Goal: Task Accomplishment & Management: Use online tool/utility

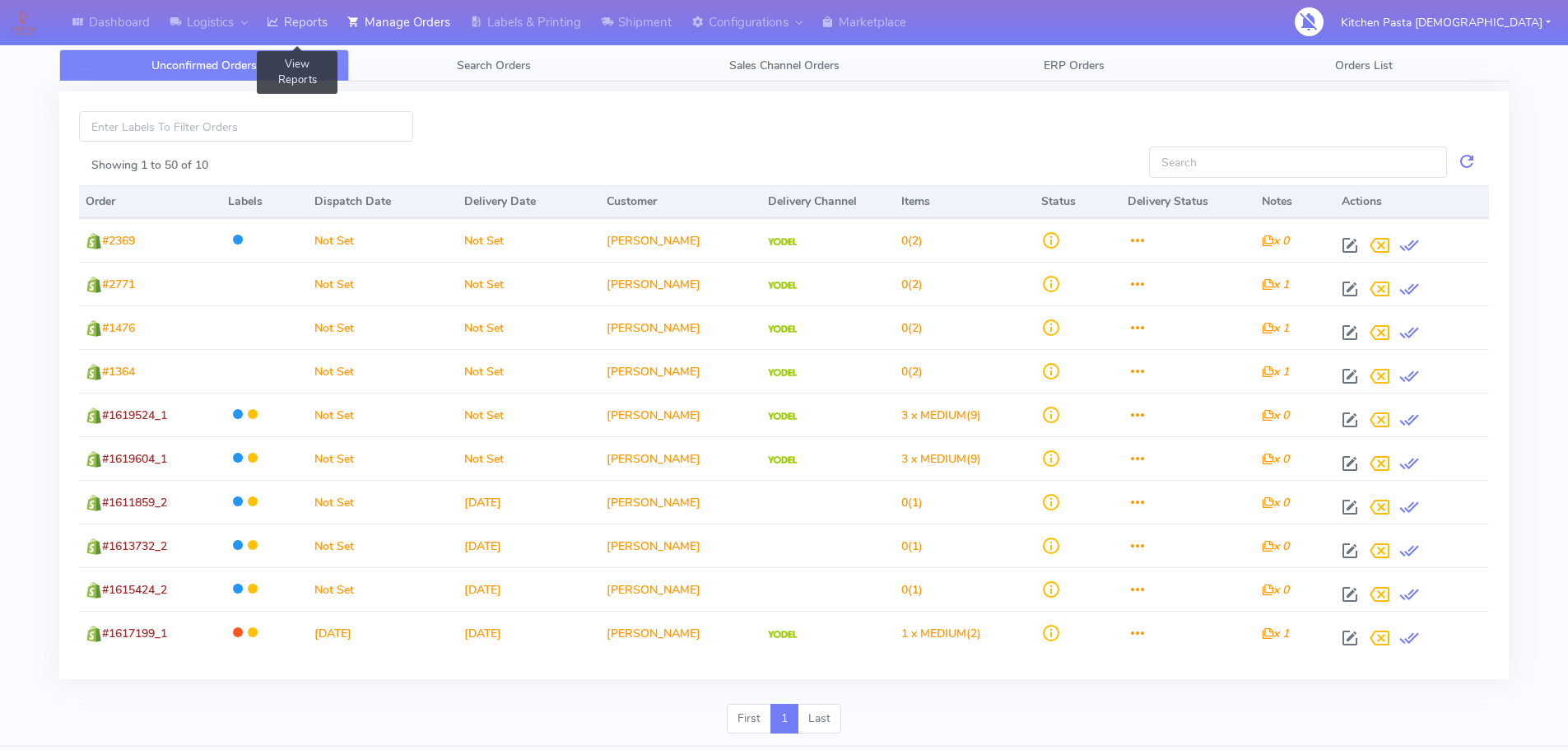
click at [299, 40] on link "Reports" at bounding box center [297, 22] width 81 height 45
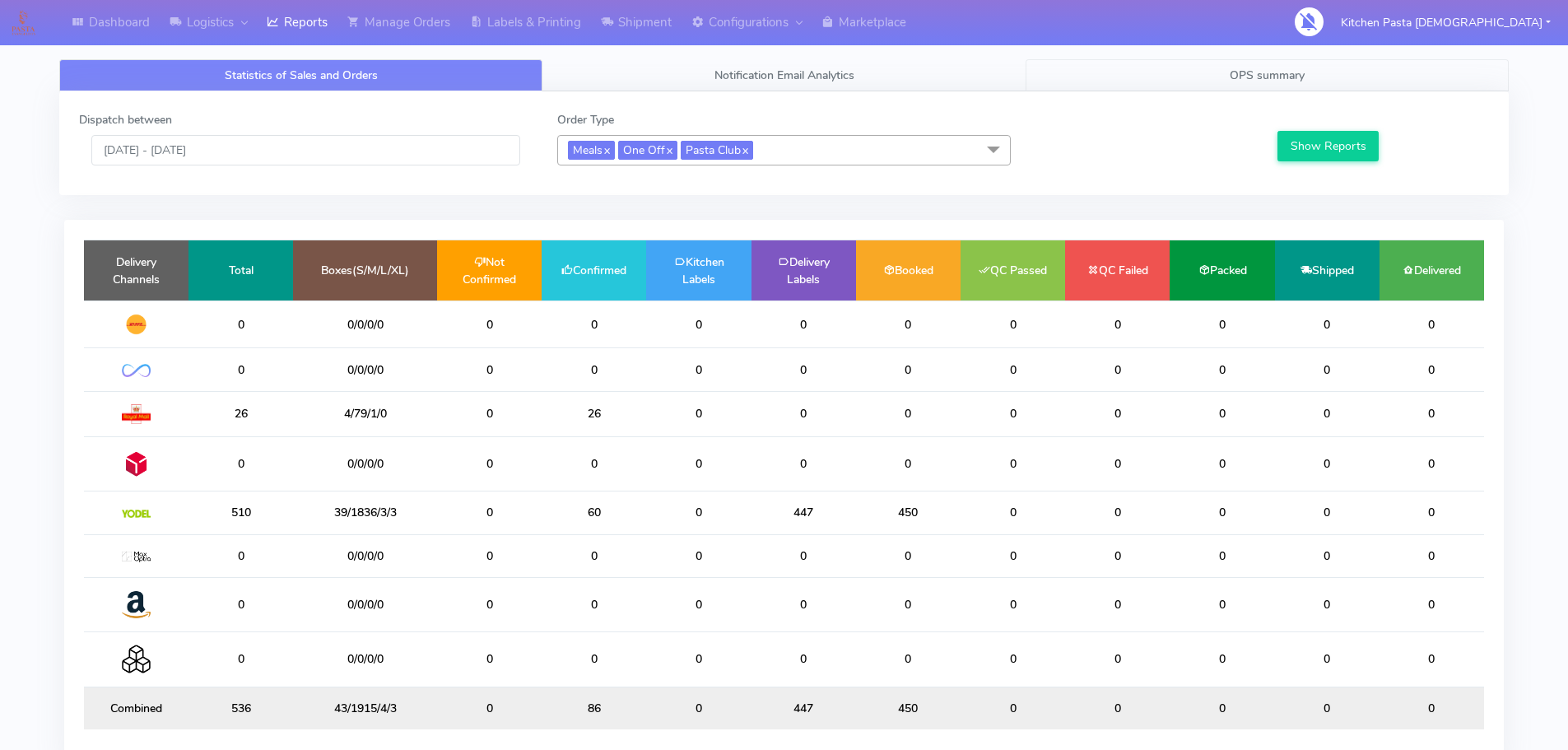
drag, startPoint x: 1252, startPoint y: 75, endPoint x: 1236, endPoint y: 97, distance: 27.2
click at [1252, 75] on span "OPS summary" at bounding box center [1267, 75] width 75 height 16
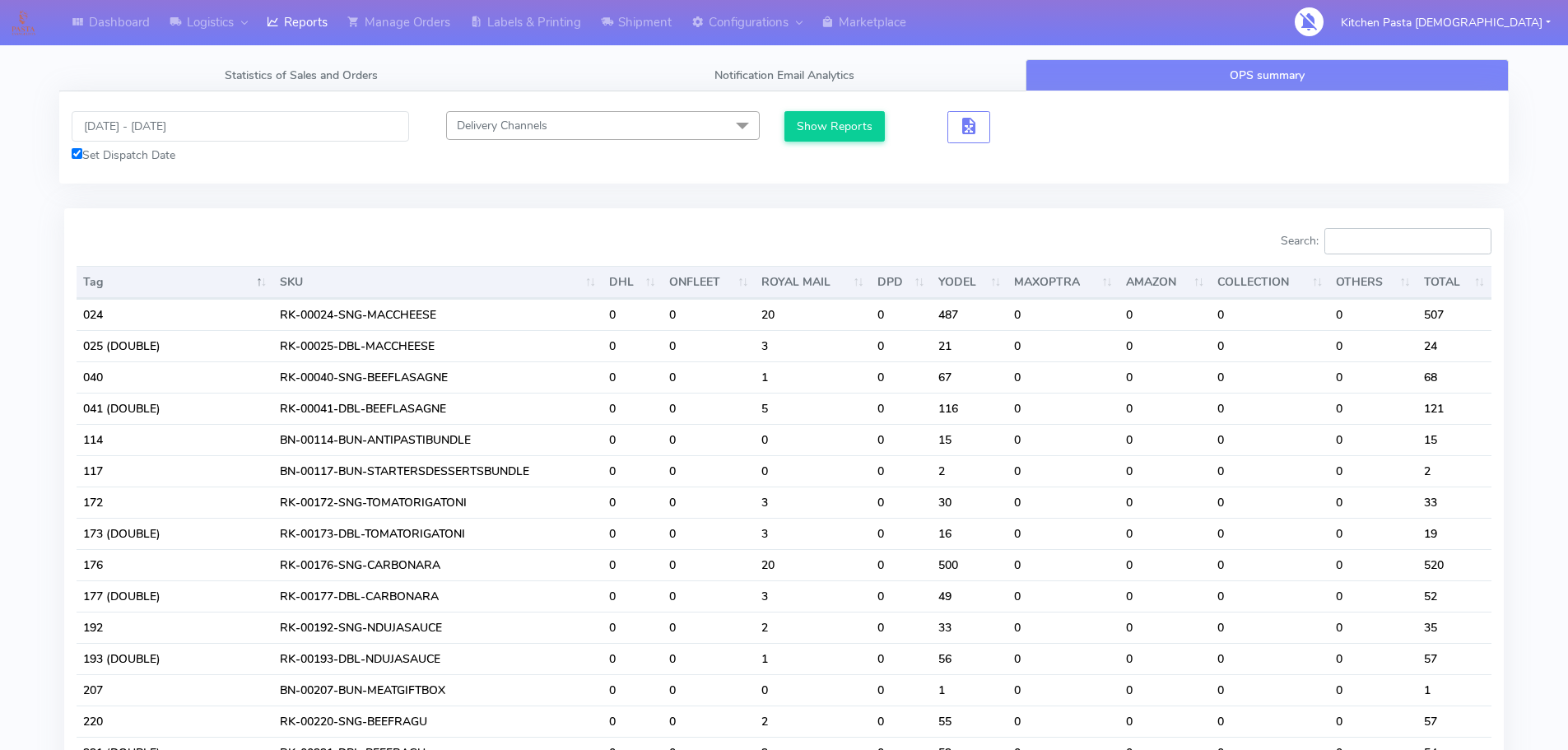
click at [1364, 237] on input "Search:" at bounding box center [1409, 241] width 168 height 27
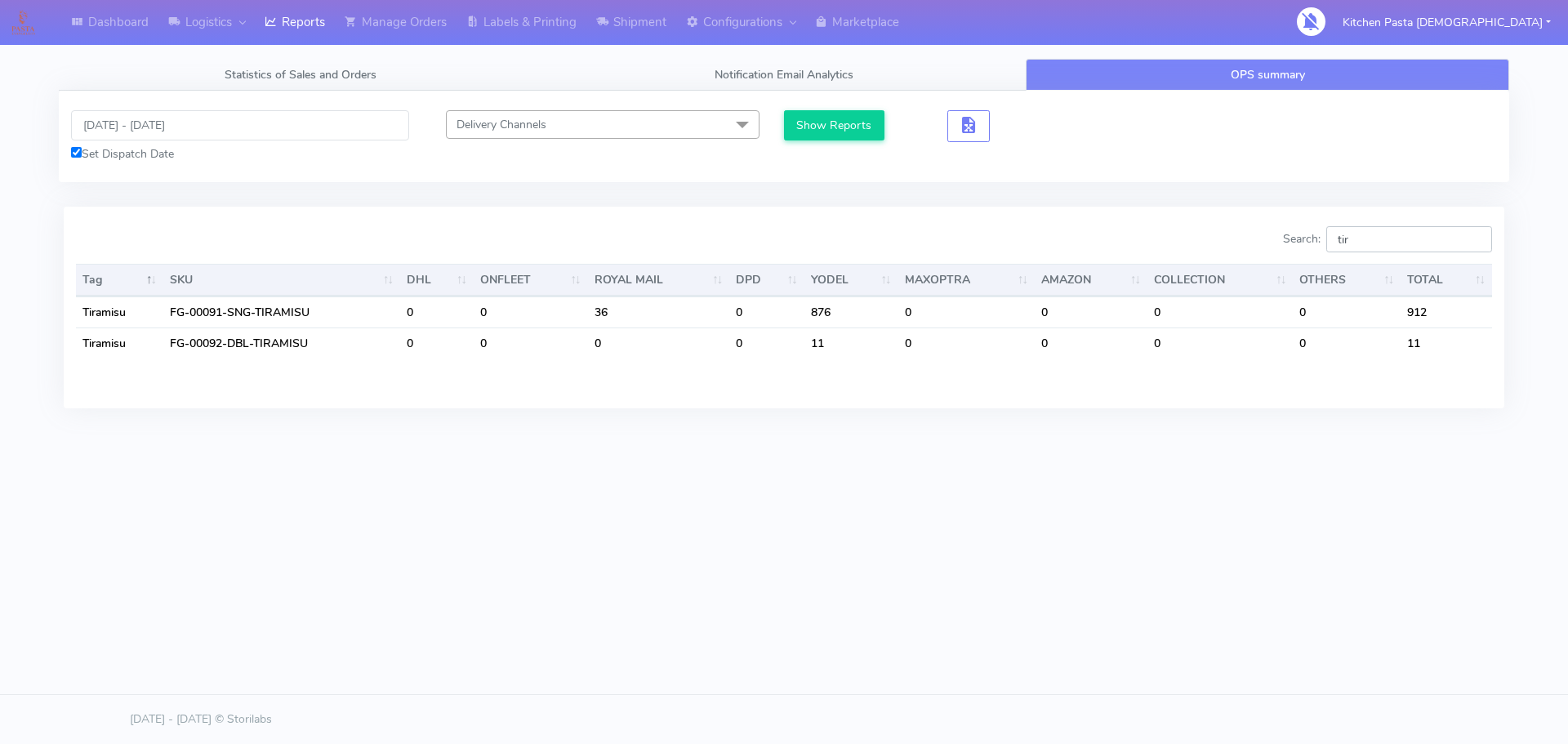
type input "tir"
drag, startPoint x: 1405, startPoint y: 237, endPoint x: 1251, endPoint y: 226, distance: 154.4
click at [1251, 226] on div "Search: tir" at bounding box center [1144, 243] width 696 height 33
type input "pro"
click at [1385, 227] on input "pro" at bounding box center [1409, 239] width 166 height 26
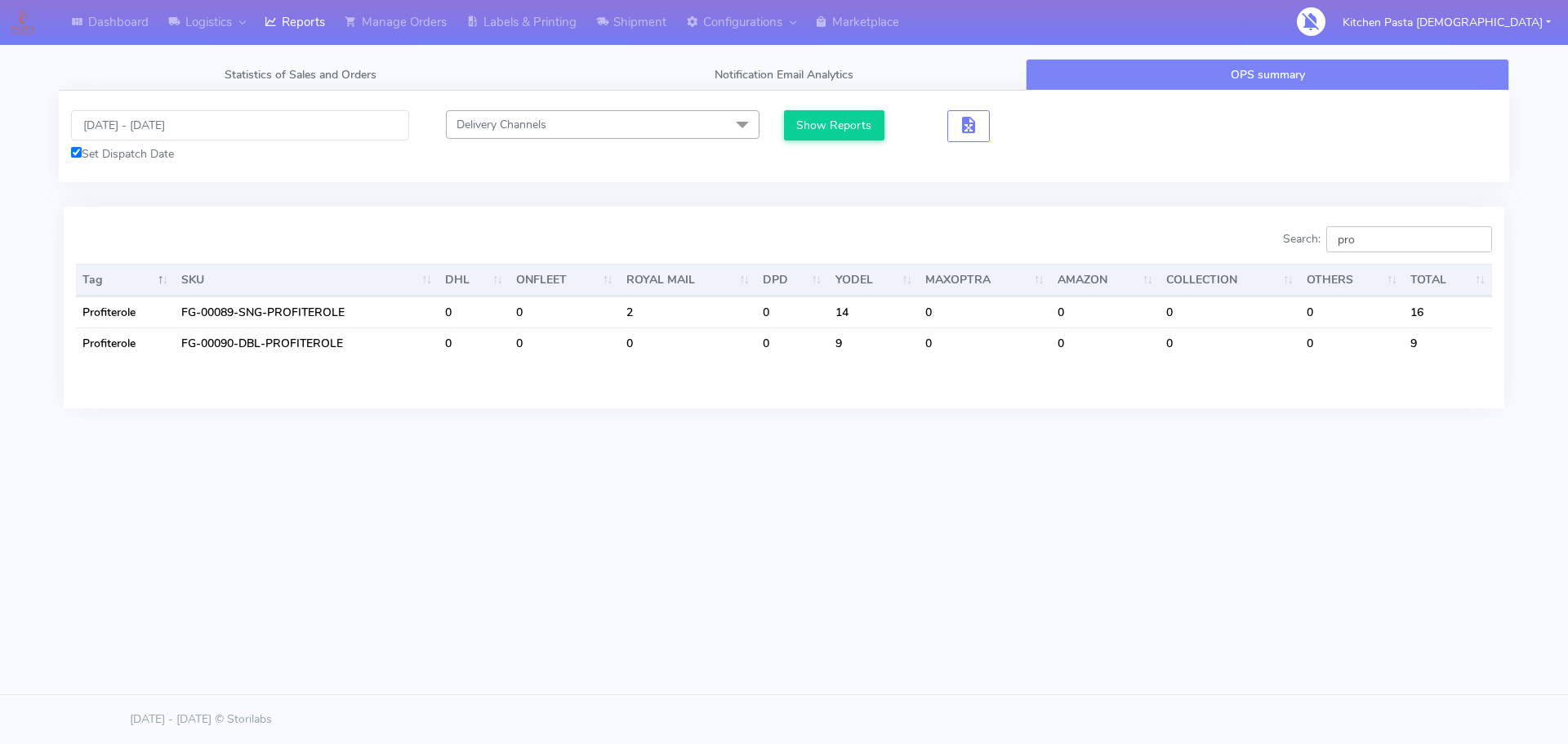
drag, startPoint x: 1330, startPoint y: 225, endPoint x: 1308, endPoint y: 213, distance: 25.1
click at [1311, 217] on div "Search: pro Tag SKU DHL ONFLEET ROYAL MAIL DPD YODEL MAXOPTRA AMAZON COLLECTION…" at bounding box center [784, 307] width 1440 height 201
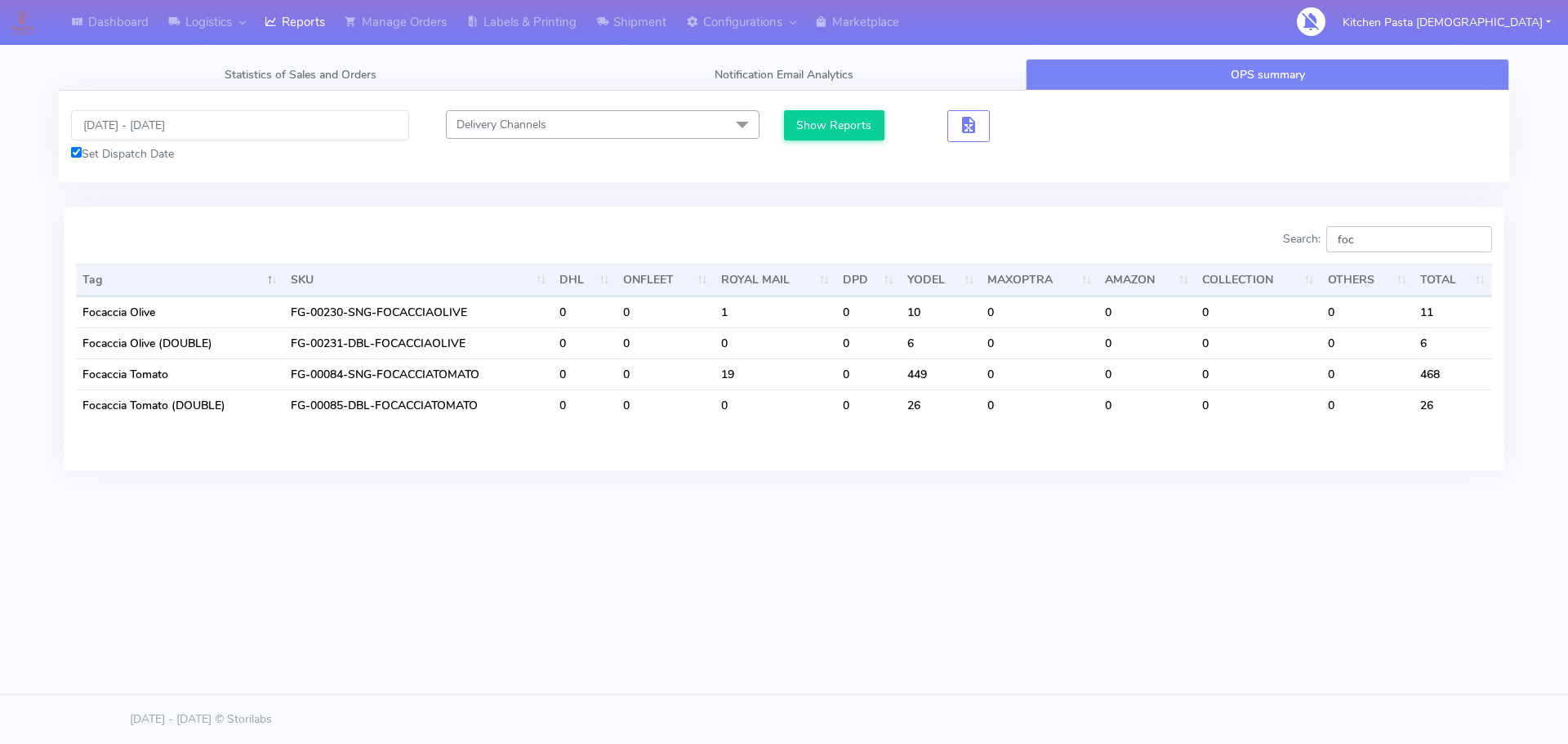
type input "foc"
click at [490, 15] on link "Labels & Printing" at bounding box center [521, 22] width 130 height 45
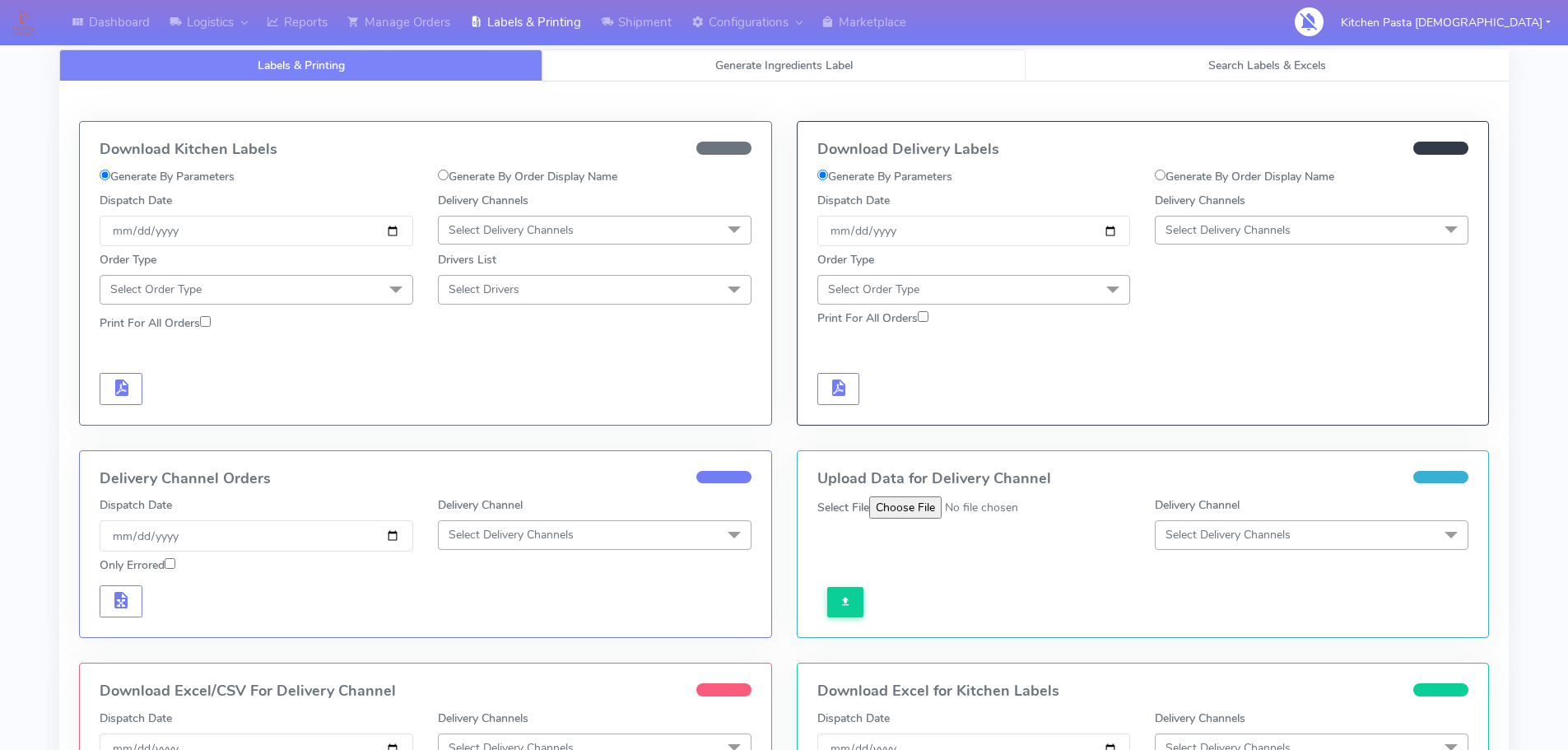
click at [756, 58] on span "Generate Ingredients Label" at bounding box center [784, 65] width 137 height 16
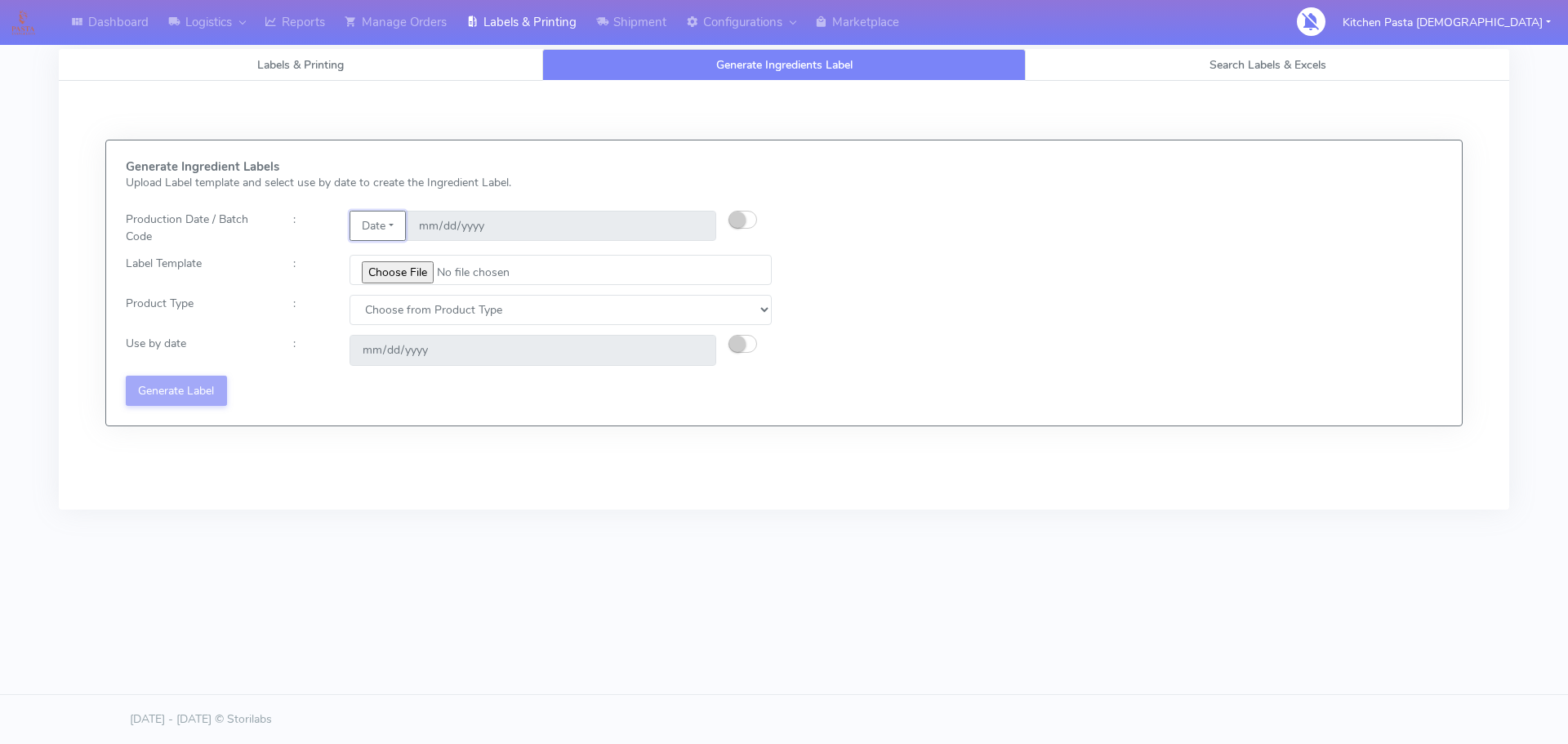
click at [389, 227] on button "Date" at bounding box center [378, 225] width 57 height 30
click at [395, 252] on link "Code" at bounding box center [415, 258] width 129 height 27
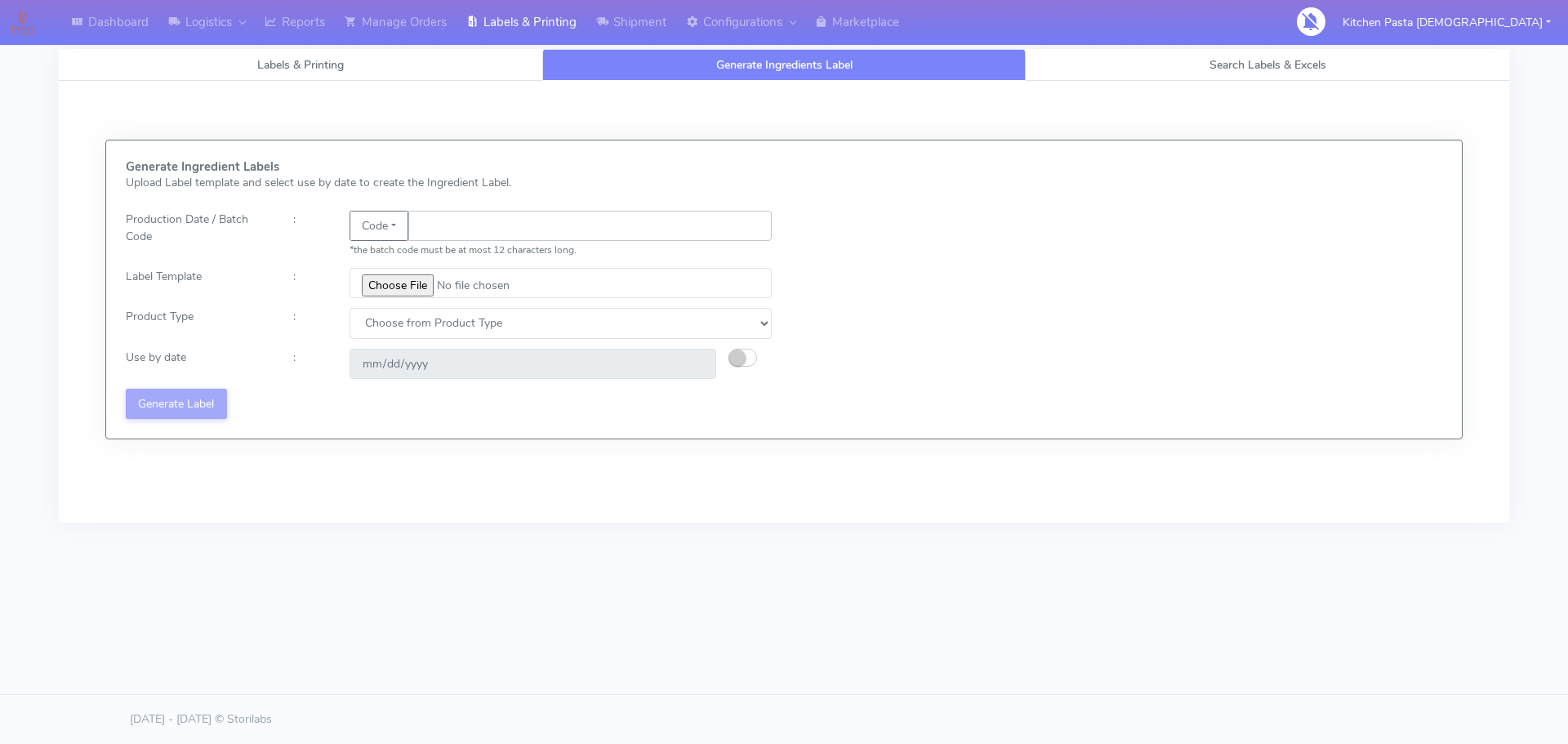
click at [448, 227] on input "text" at bounding box center [590, 225] width 363 height 30
type input "25244"
click at [406, 289] on input "file" at bounding box center [561, 282] width 422 height 30
type input "C:\fakepath\Spicy Prawn Mac and Cheese v1.jpg"
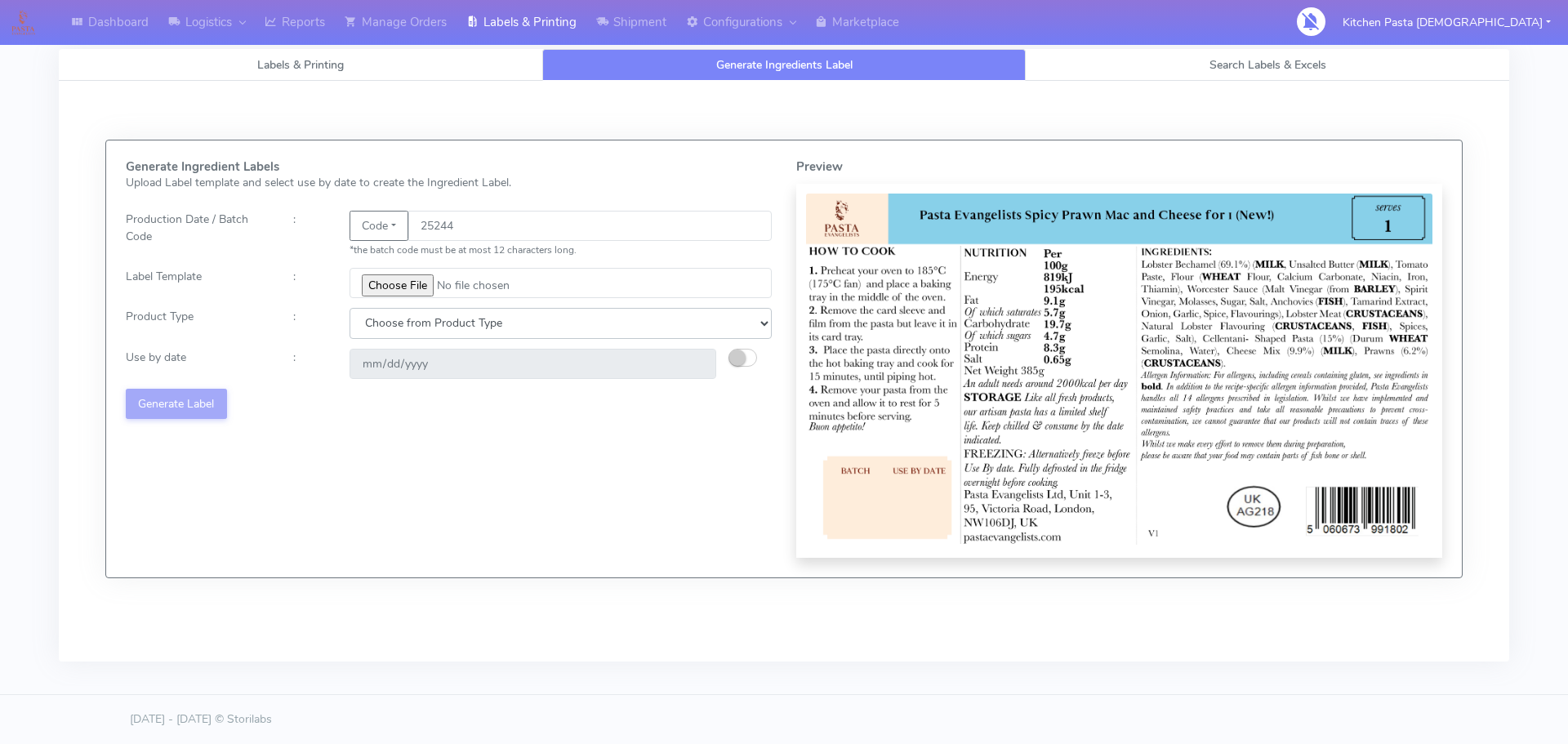
click at [452, 322] on select "Choose from Product Type ECOM ERETAIL CIRCULAR CIRC_DESERTS LASAGNE" at bounding box center [561, 322] width 422 height 30
select select "4"
click at [350, 308] on select "Choose from Product Type ECOM ERETAIL CIRCULAR CIRC_DESERTS LASAGNE" at bounding box center [561, 322] width 422 height 30
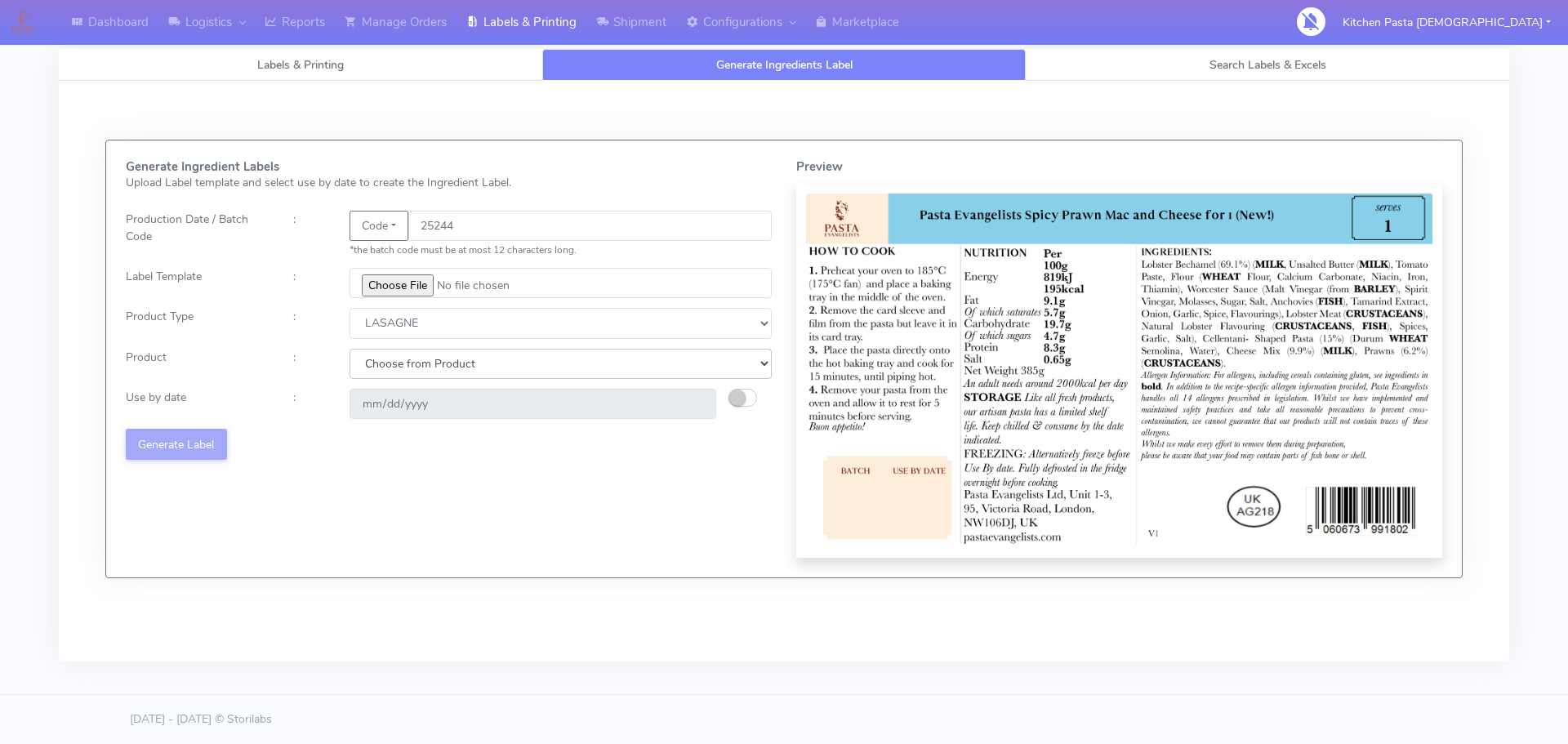
click at [447, 368] on select "Choose from Product LASAGNE" at bounding box center [561, 363] width 422 height 30
select select "0"
click at [350, 349] on select "Choose from Product LASAGNE" at bounding box center [561, 363] width 422 height 30
click at [745, 397] on small "button" at bounding box center [738, 398] width 16 height 16
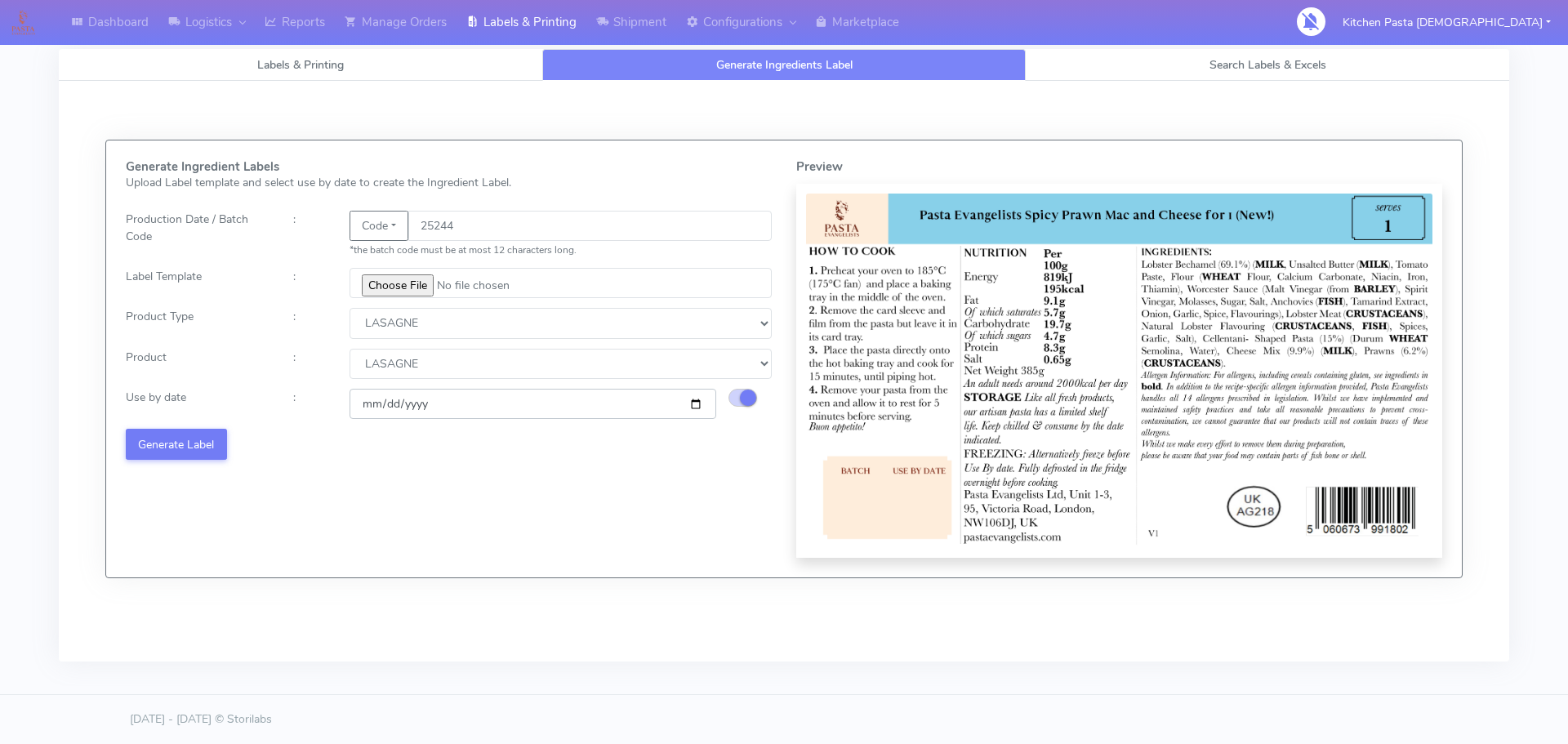
click at [692, 405] on input "2025-09-11" at bounding box center [533, 403] width 367 height 30
type input "2025-09-13"
click at [180, 444] on button "Generate Label" at bounding box center [176, 443] width 101 height 30
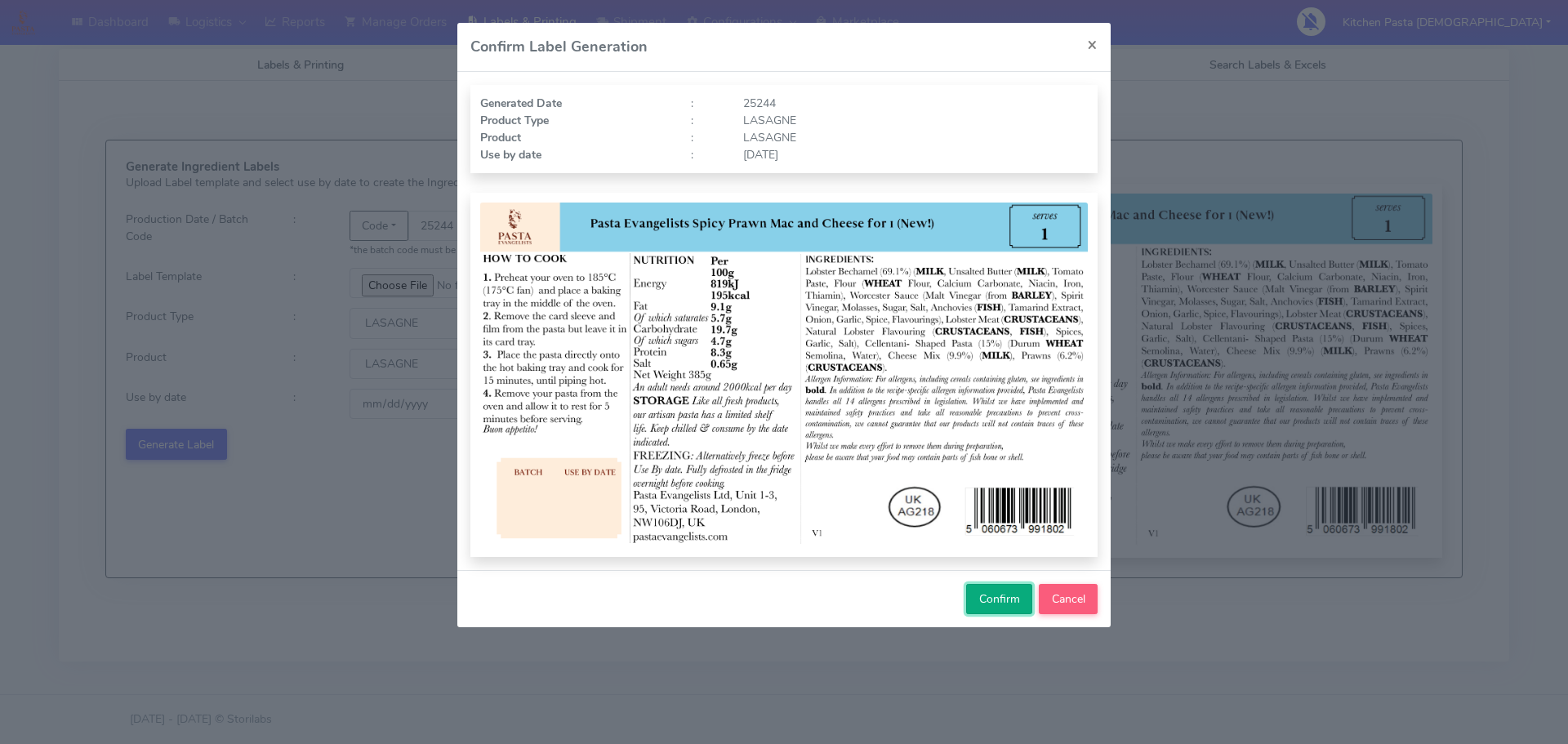
click at [979, 603] on span "Confirm" at bounding box center [999, 598] width 41 height 16
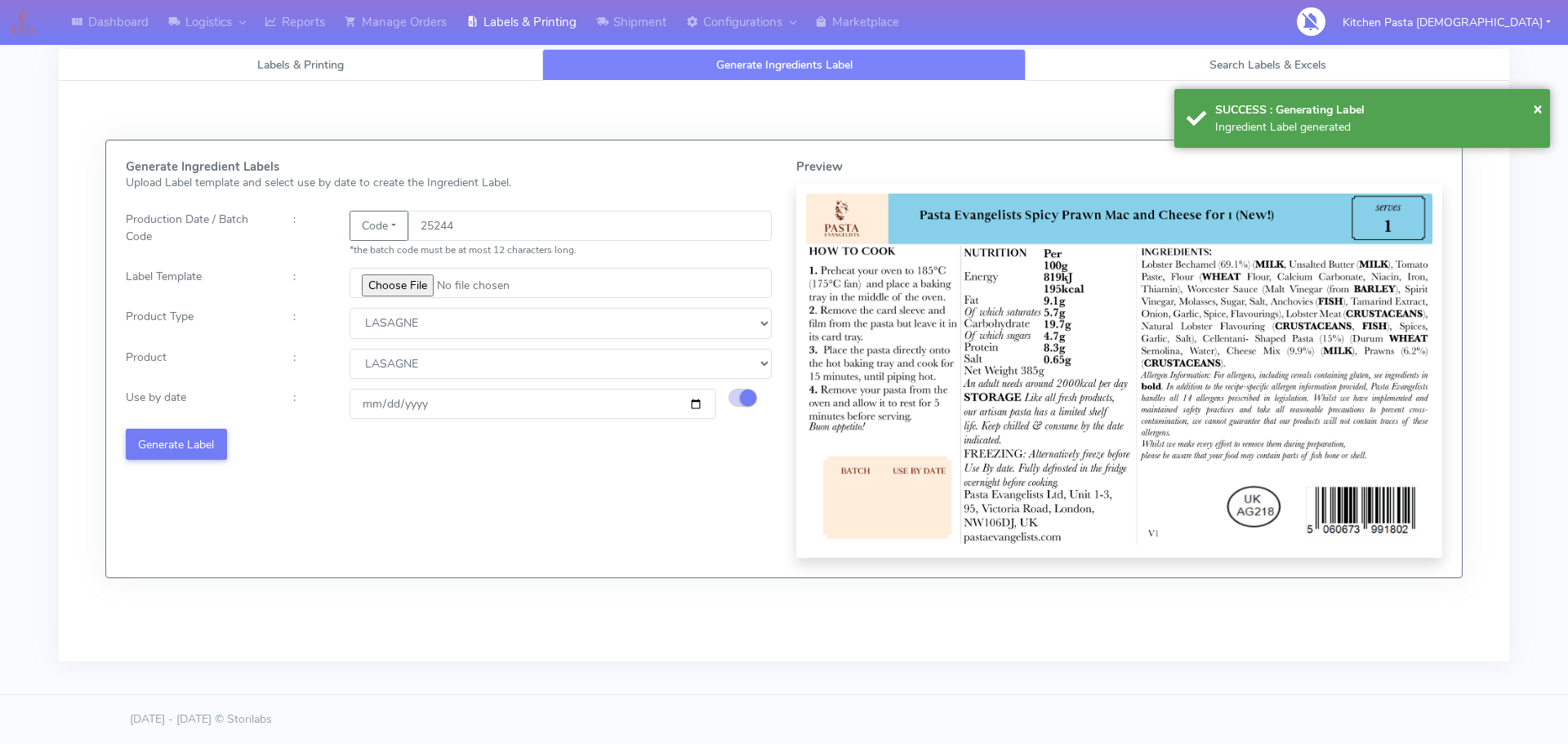
select select
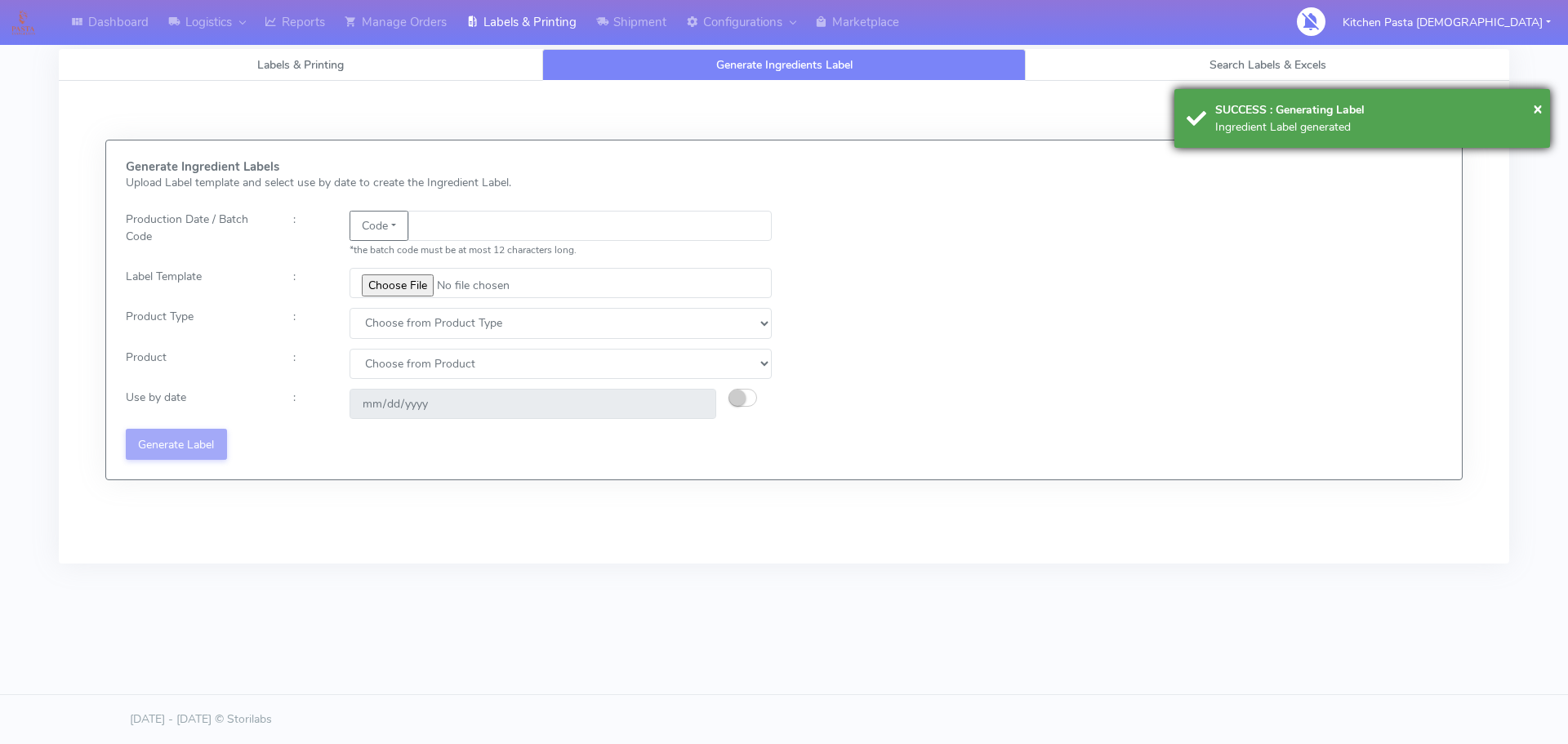
click at [1284, 117] on div "SUCCESS : Generating Label" at bounding box center [1377, 110] width 323 height 17
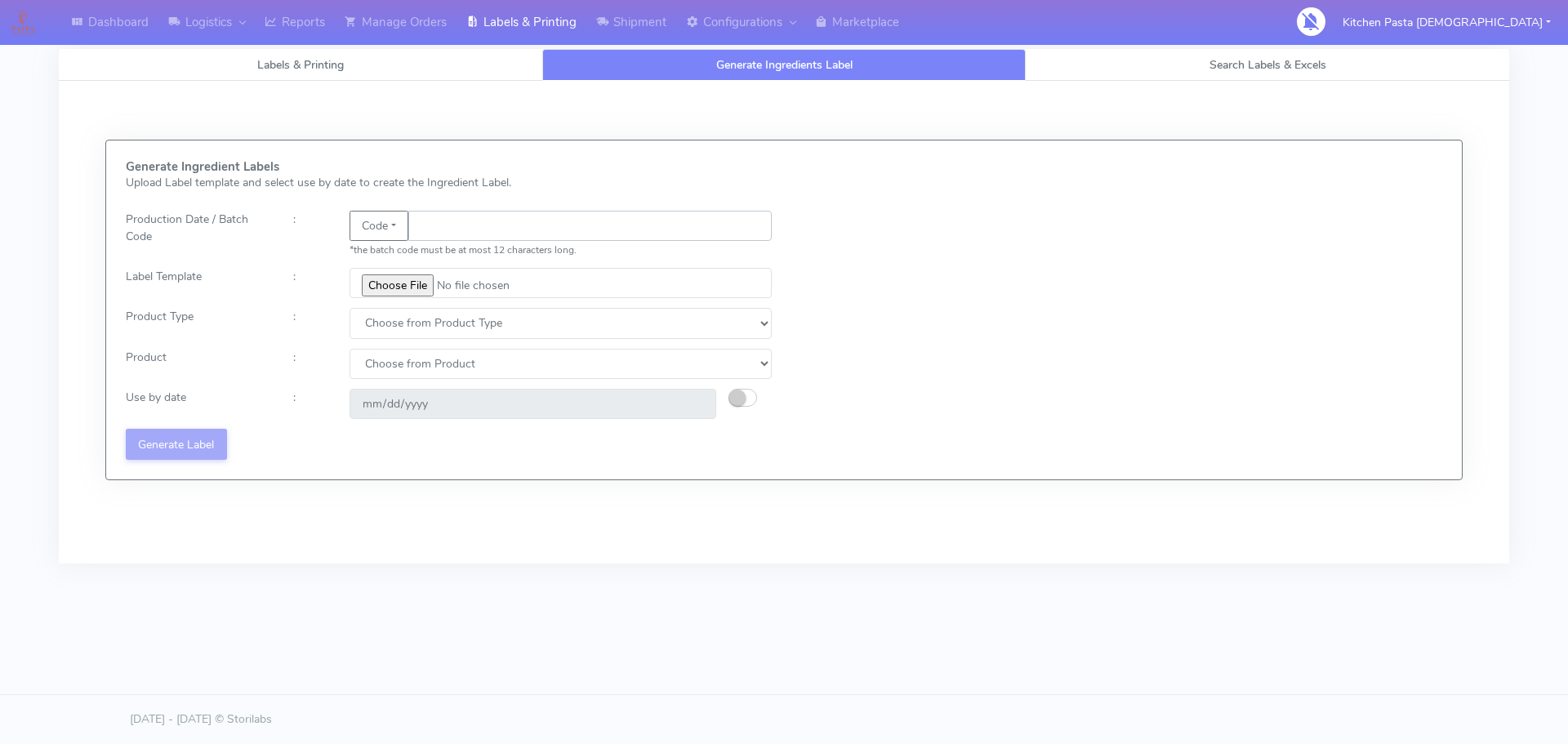
click at [426, 225] on input "text" at bounding box center [590, 225] width 363 height 30
type input "25244"
click at [402, 292] on input "file" at bounding box center [561, 282] width 422 height 30
type input "C:\fakepath\Aubergine Parmigiana 350g.jpg"
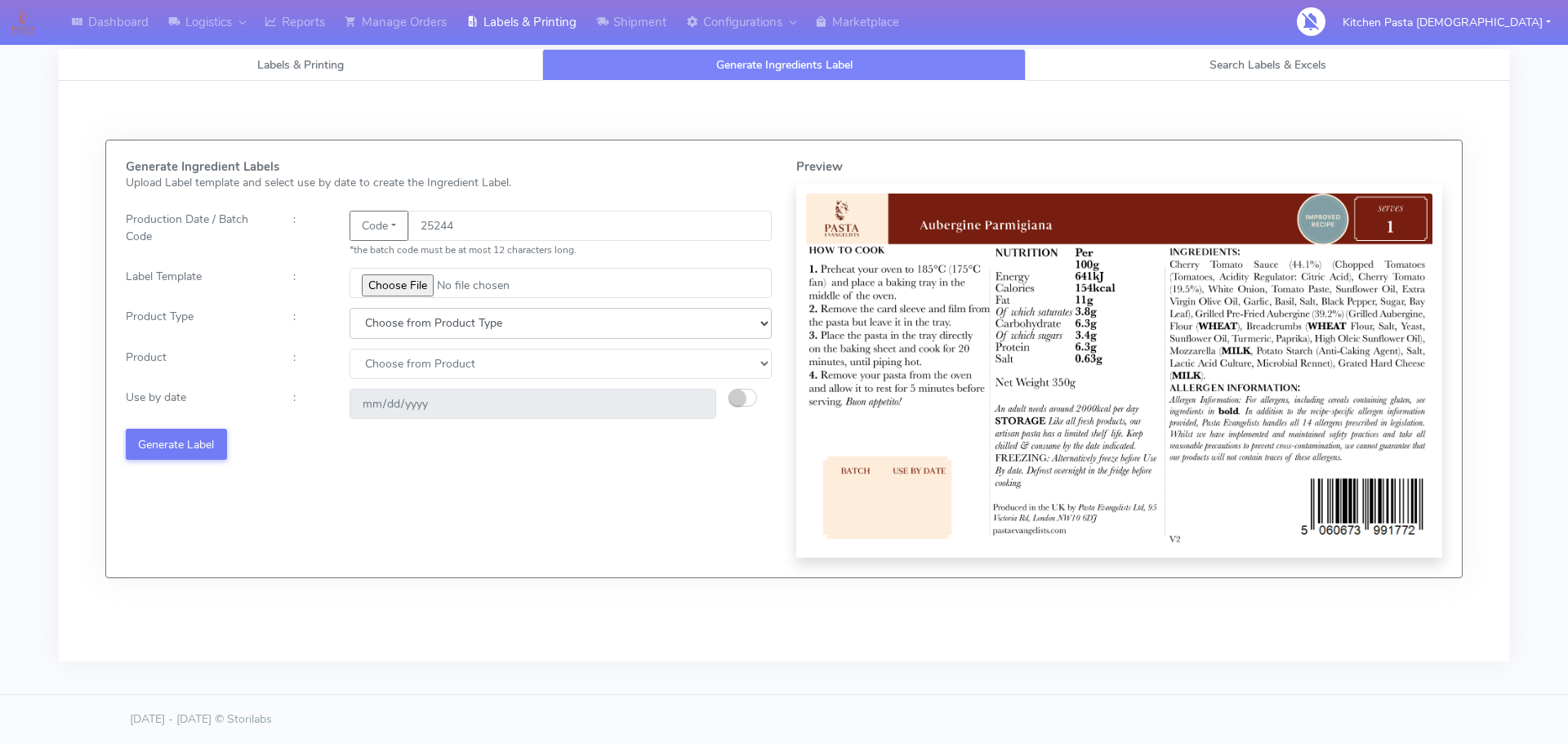
click at [390, 326] on select "Choose from Product Type ECOM ERETAIL CIRCULAR CIRC_DESERTS LASAGNE" at bounding box center [561, 322] width 422 height 30
select select "4"
click at [350, 308] on select "Choose from Product Type ECOM ERETAIL CIRCULAR CIRC_DESERTS LASAGNE" at bounding box center [561, 322] width 422 height 30
click at [397, 363] on select "Choose from Product LASAGNE" at bounding box center [561, 363] width 422 height 30
select select "0"
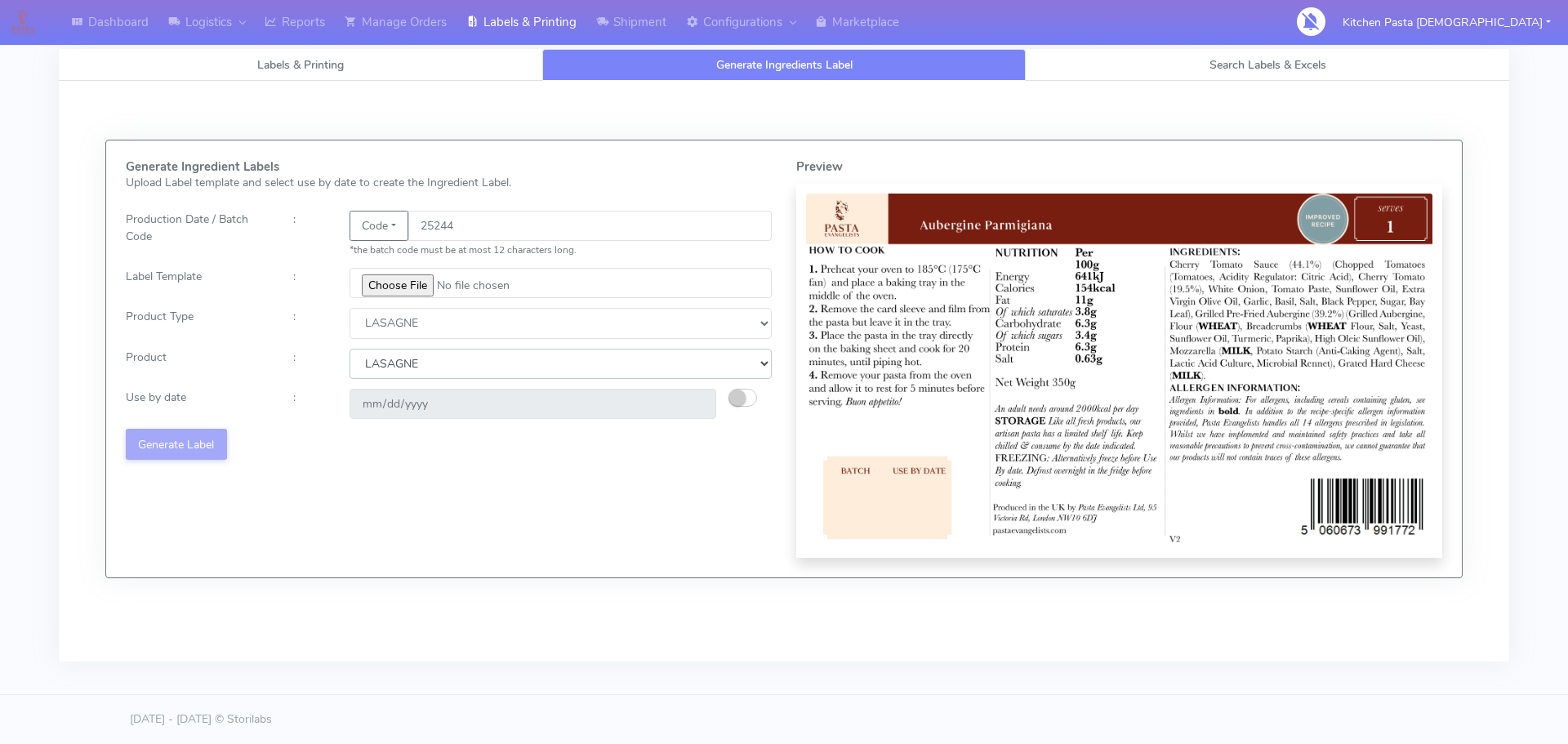
click at [350, 349] on select "Choose from Product LASAGNE" at bounding box center [561, 363] width 422 height 30
type input "2025-09-11"
click at [166, 449] on button "Generate Label" at bounding box center [176, 443] width 101 height 30
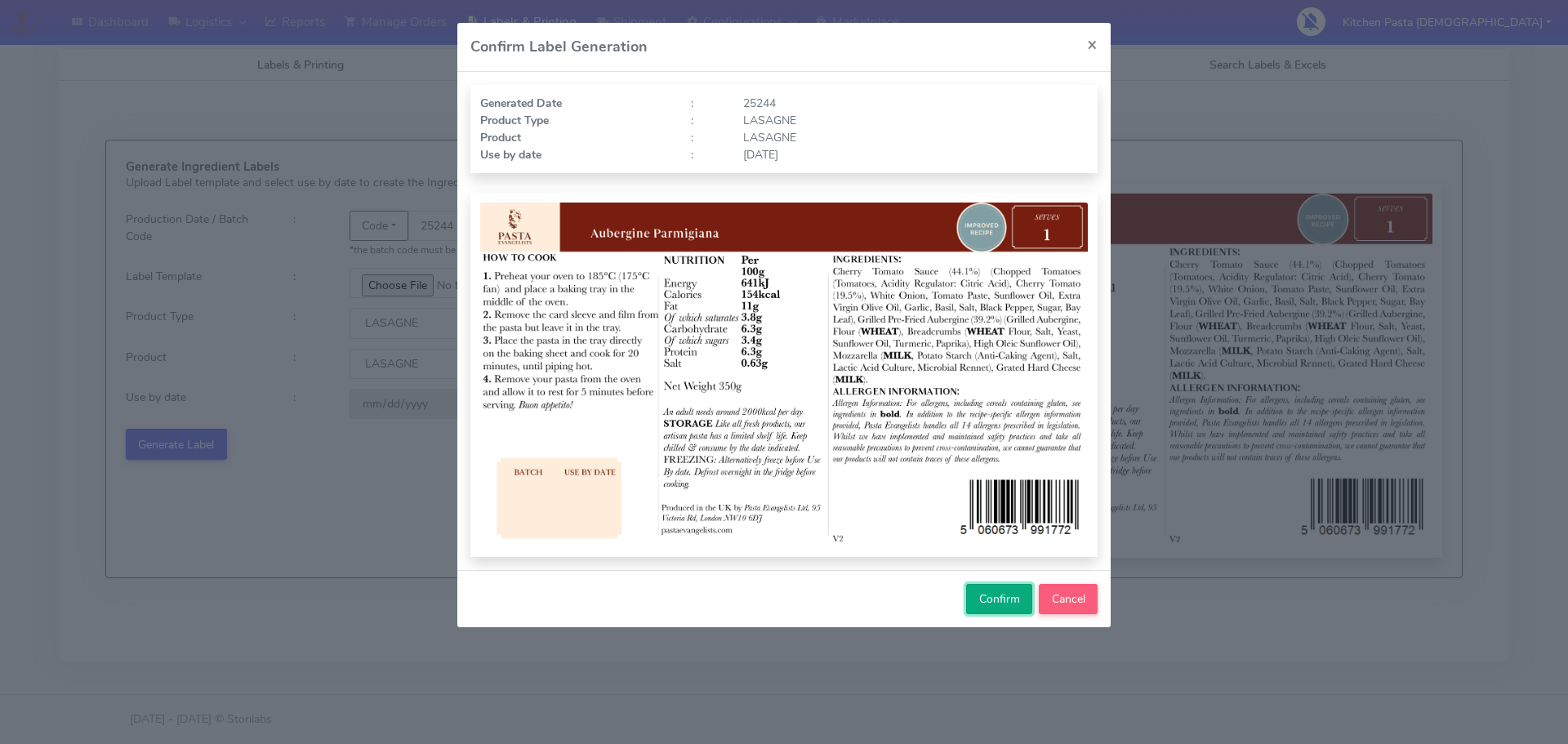
click at [1008, 606] on span "Confirm" at bounding box center [999, 598] width 41 height 16
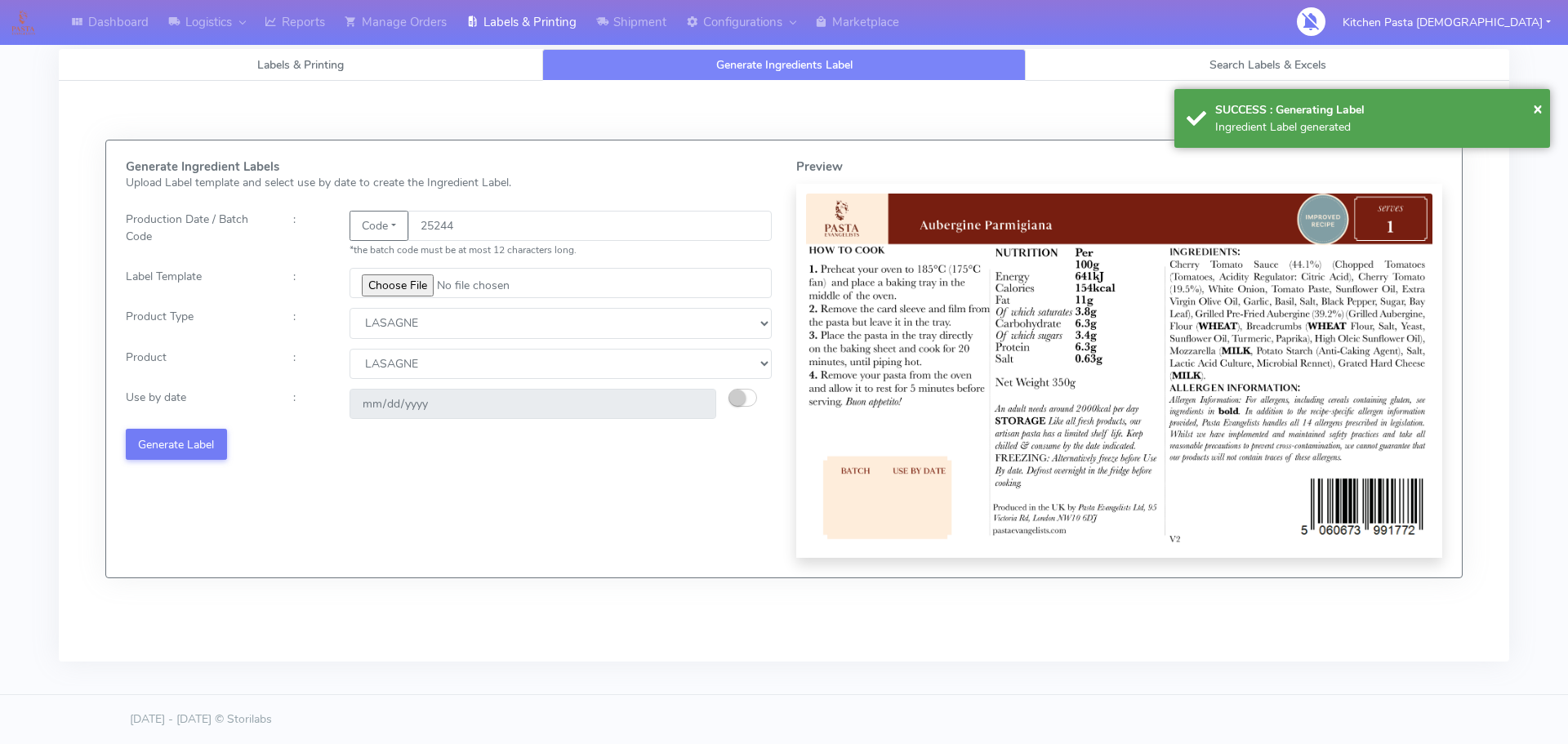
select select
